Goal: Find specific page/section: Find specific page/section

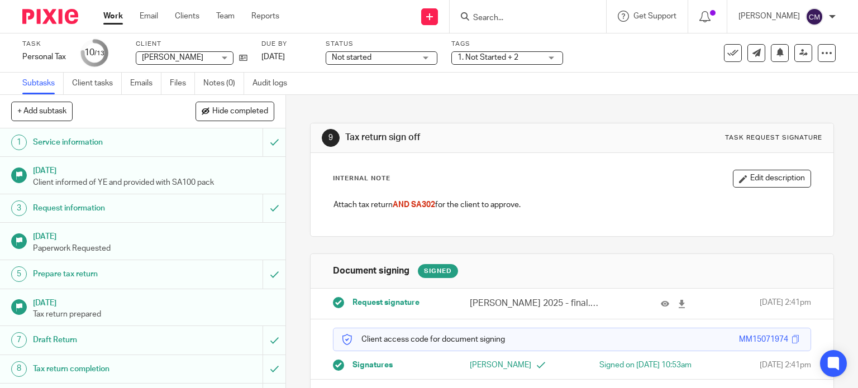
click at [47, 15] on img at bounding box center [50, 16] width 56 height 15
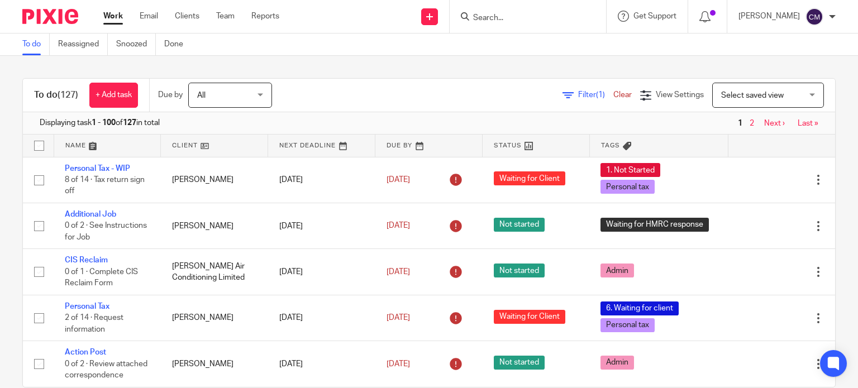
click at [549, 12] on form at bounding box center [531, 16] width 119 height 14
click at [542, 22] on input "Search" at bounding box center [522, 18] width 101 height 10
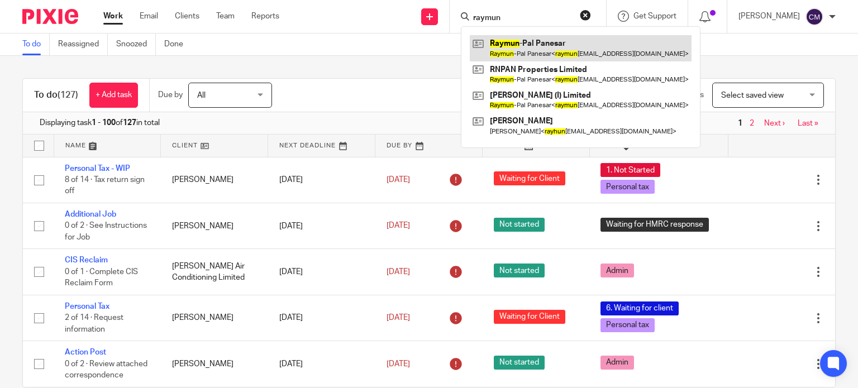
type input "raymun"
click at [541, 36] on link at bounding box center [581, 48] width 222 height 26
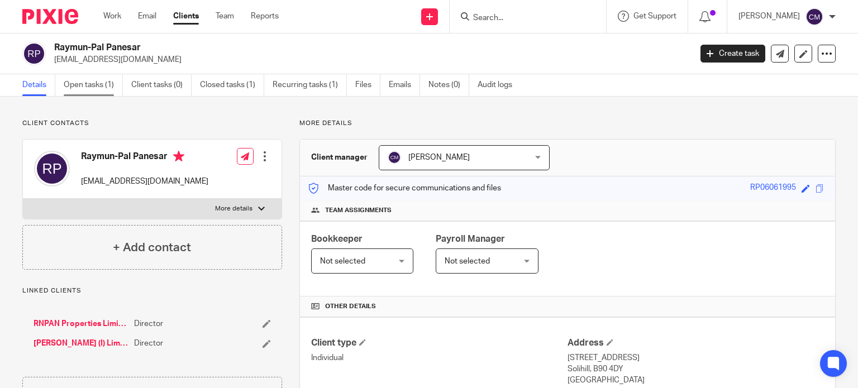
click at [97, 85] on link "Open tasks (1)" at bounding box center [93, 85] width 59 height 22
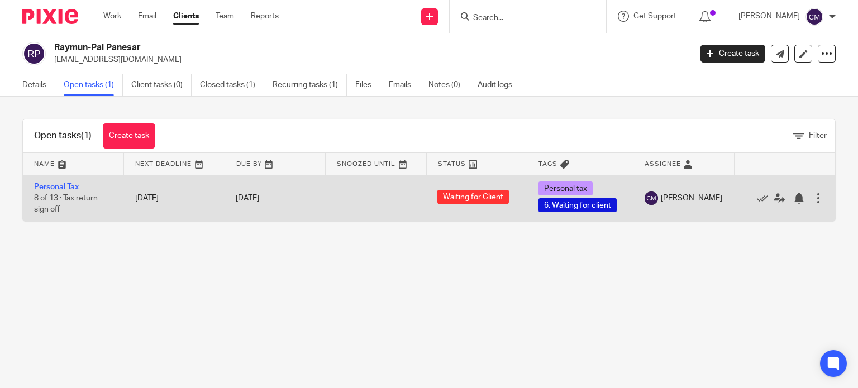
click at [53, 183] on link "Personal Tax" at bounding box center [56, 187] width 45 height 8
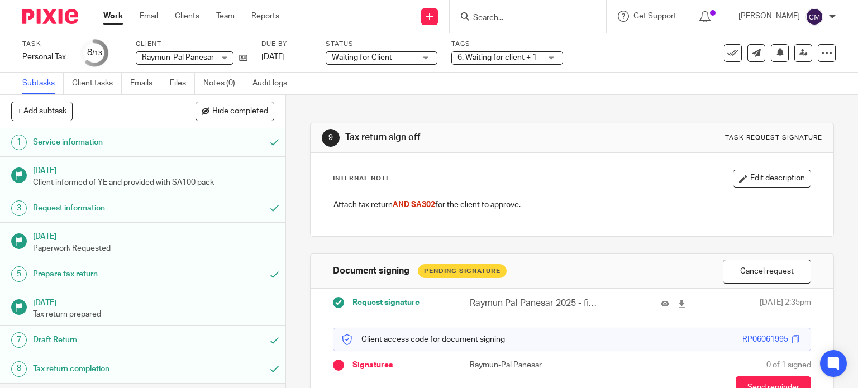
click at [46, 15] on img at bounding box center [50, 16] width 56 height 15
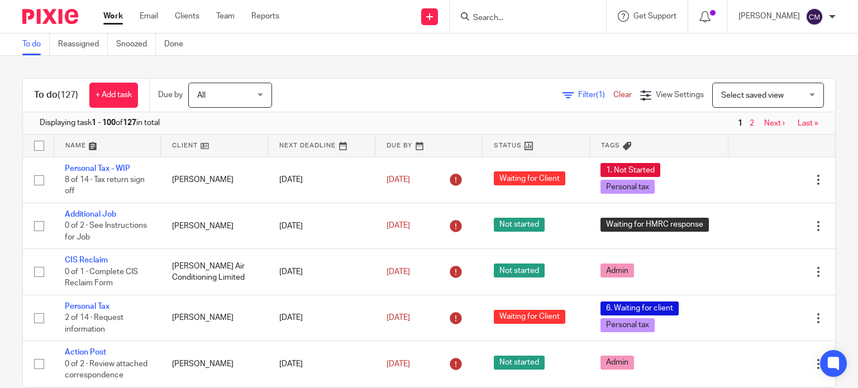
click at [510, 17] on input "Search" at bounding box center [522, 18] width 101 height 10
type input "CT208A"
click button "submit" at bounding box center [0, 0] width 0 height 0
click at [591, 15] on button "reset" at bounding box center [585, 14] width 11 height 11
click at [503, 16] on input "Search" at bounding box center [522, 18] width 101 height 10
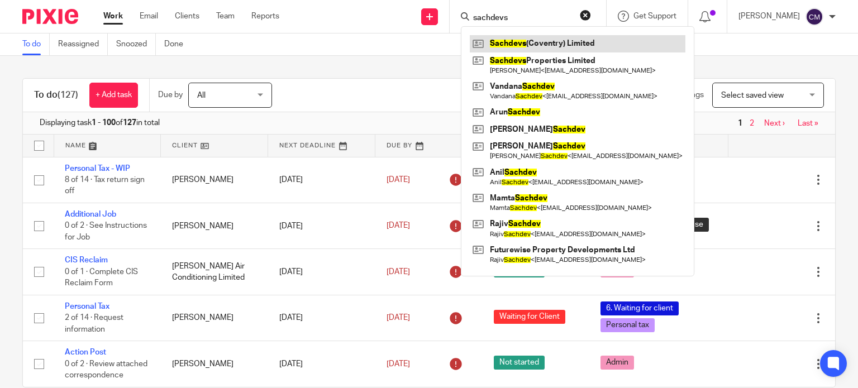
type input "sachdevs"
click at [539, 49] on link at bounding box center [578, 43] width 216 height 17
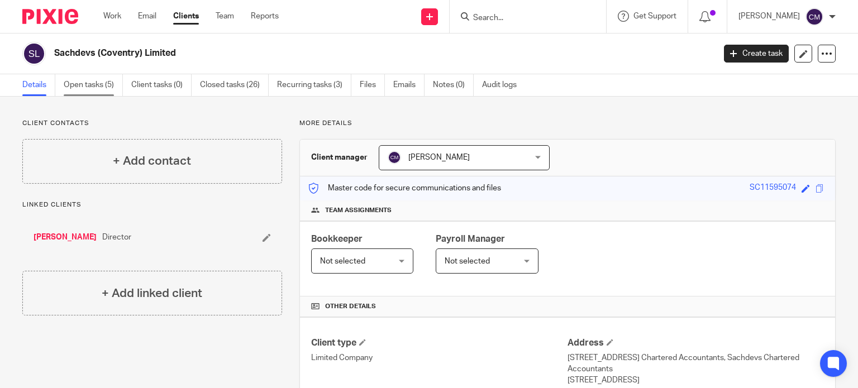
click at [94, 82] on link "Open tasks (5)" at bounding box center [93, 85] width 59 height 22
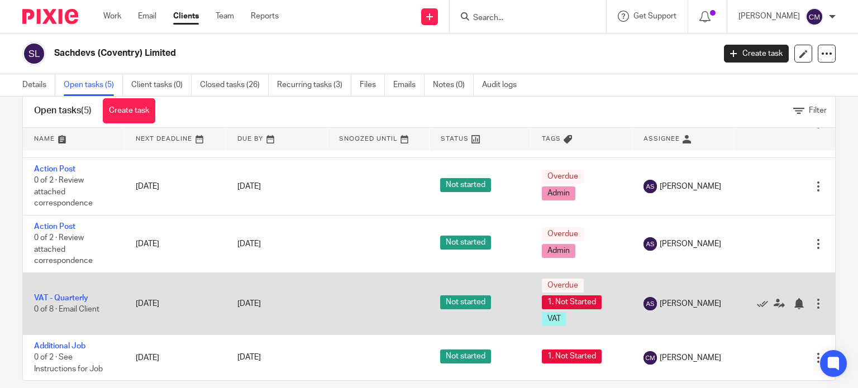
scroll to position [40, 0]
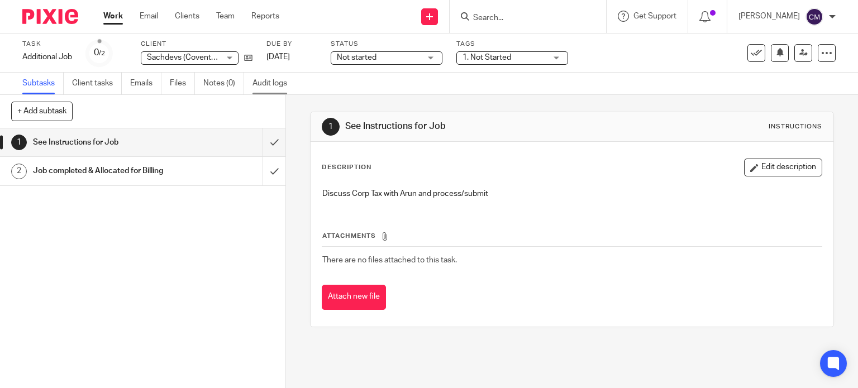
click at [268, 92] on link "Audit logs" at bounding box center [274, 84] width 43 height 22
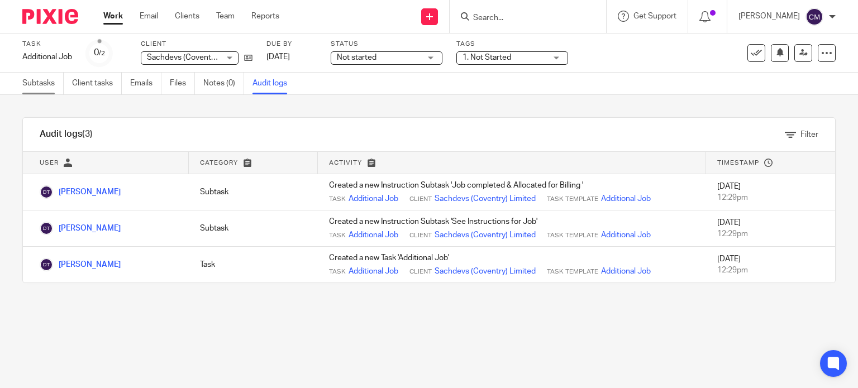
click at [41, 79] on link "Subtasks" at bounding box center [42, 84] width 41 height 22
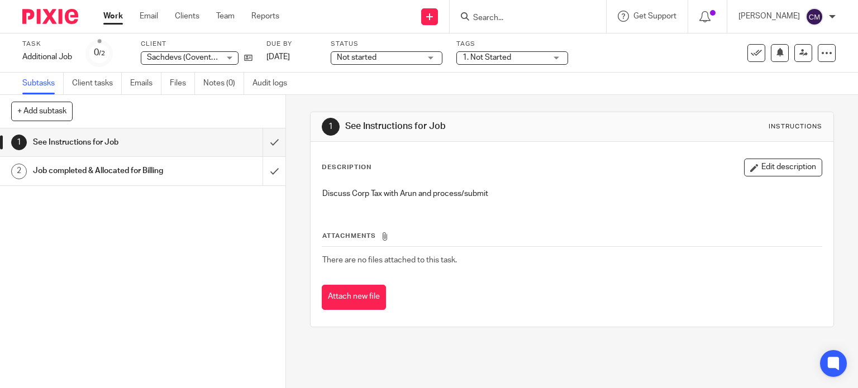
click at [505, 8] on div at bounding box center [528, 16] width 156 height 33
click at [525, 13] on input "Search" at bounding box center [522, 18] width 101 height 10
type input "r"
